Goal: Task Accomplishment & Management: Manage account settings

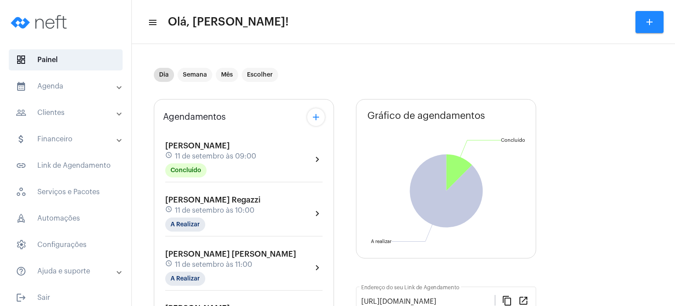
click at [178, 215] on div "[PERSON_NAME] Regazzi schedule [DATE] 10:00 A Realizar" at bounding box center [212, 213] width 95 height 36
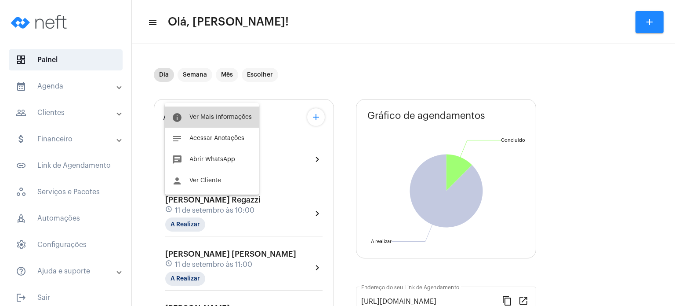
click at [214, 114] on span "Ver Mais Informações" at bounding box center [220, 117] width 62 height 6
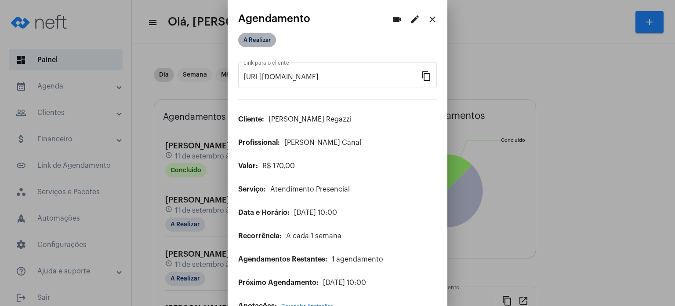
click at [262, 37] on mat-chip "A Realizar" at bounding box center [257, 40] width 38 height 14
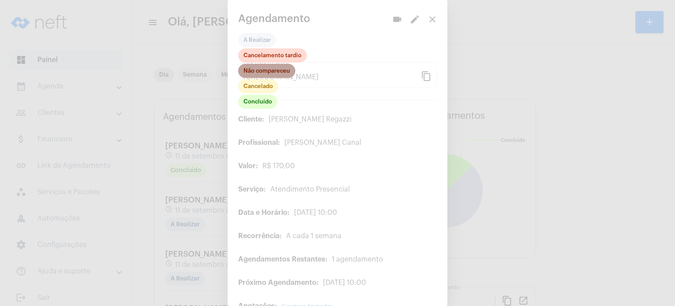
click at [262, 72] on mat-chip "Não compareceu" at bounding box center [266, 71] width 57 height 14
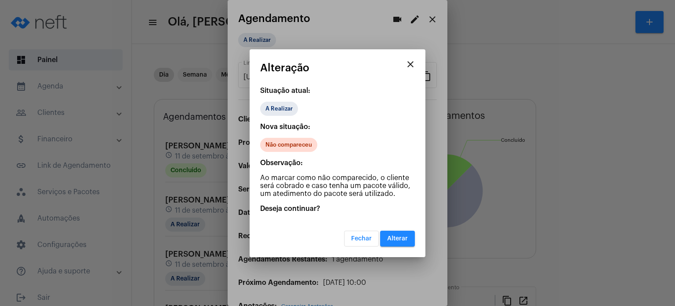
click at [410, 236] on button "Alterar" at bounding box center [397, 238] width 35 height 16
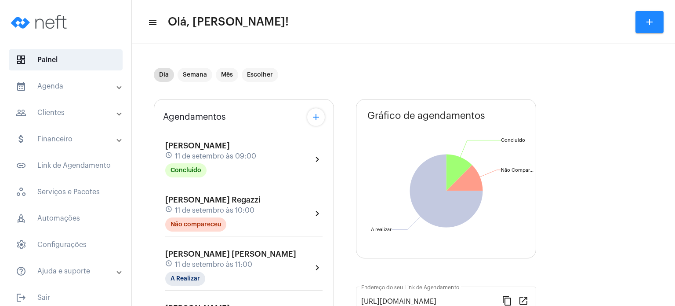
click at [190, 258] on span "[PERSON_NAME] [PERSON_NAME]" at bounding box center [230, 254] width 131 height 8
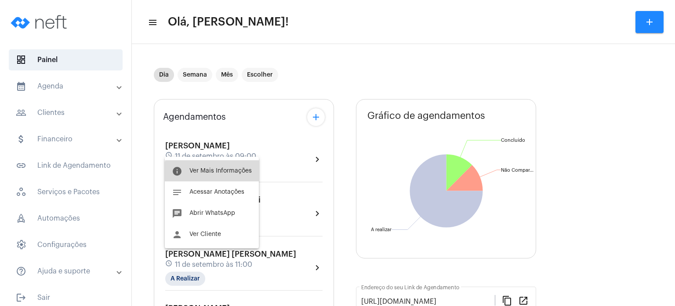
click at [213, 173] on span "Ver Mais Informações" at bounding box center [220, 171] width 62 height 6
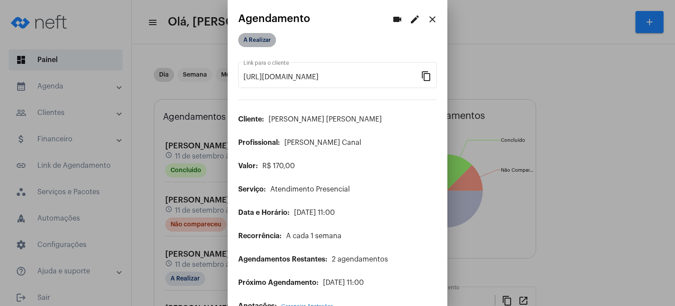
click at [258, 43] on mat-chip "A Realizar" at bounding box center [257, 40] width 38 height 14
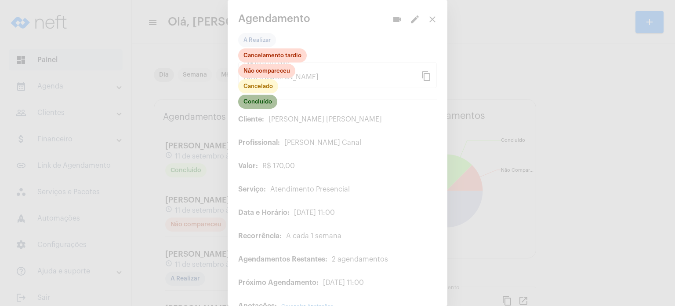
click at [260, 98] on mat-chip "Concluído" at bounding box center [257, 102] width 39 height 14
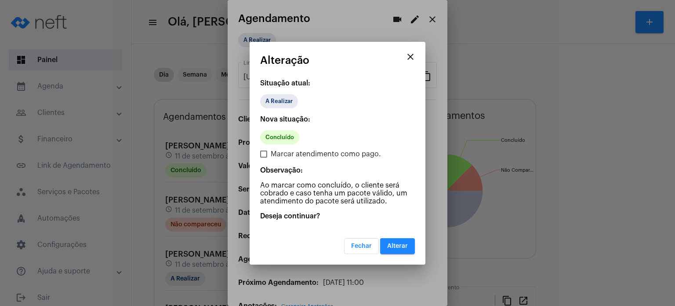
click at [397, 246] on span "Alterar" at bounding box center [397, 246] width 21 height 6
